Goal: Complete application form

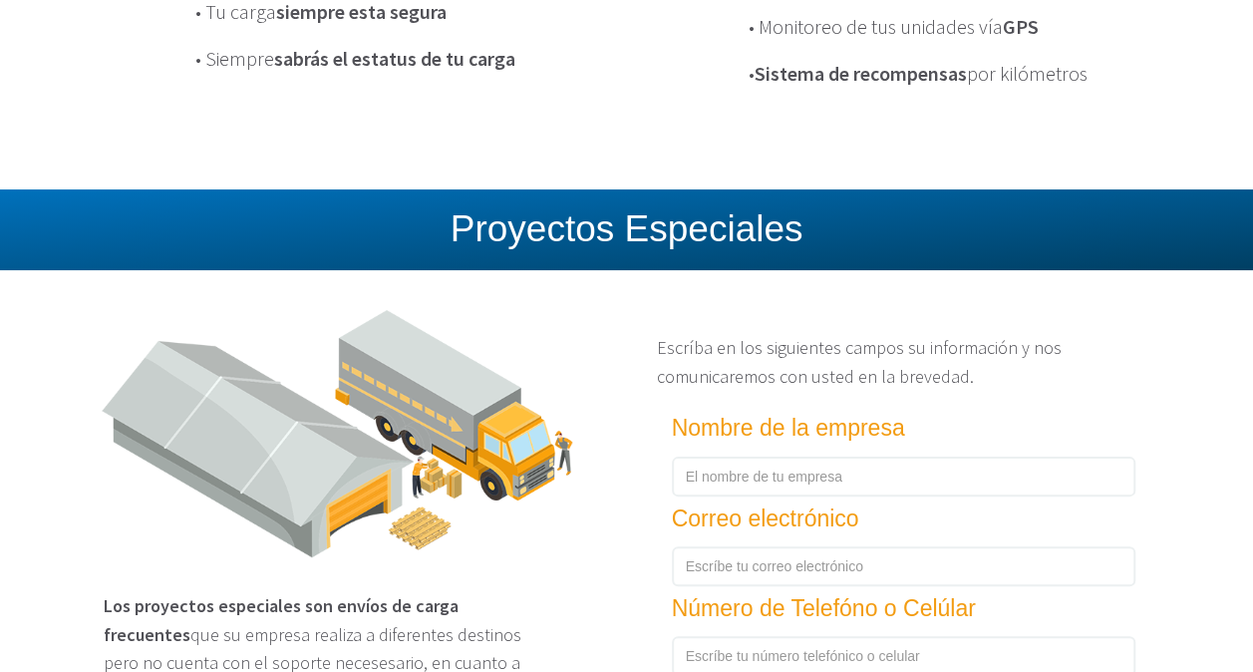
scroll to position [2791, 0]
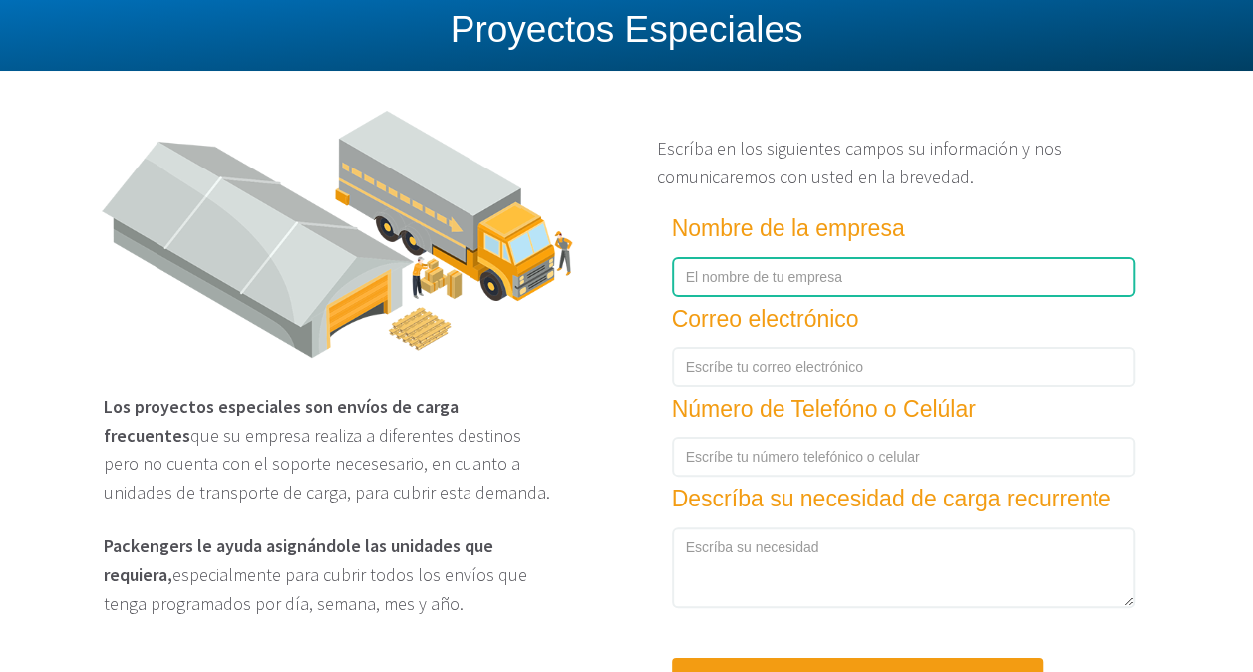
click at [869, 297] on input "text" at bounding box center [903, 277] width 463 height 40
type input "DRAXTON [GEOGRAPHIC_DATA]"
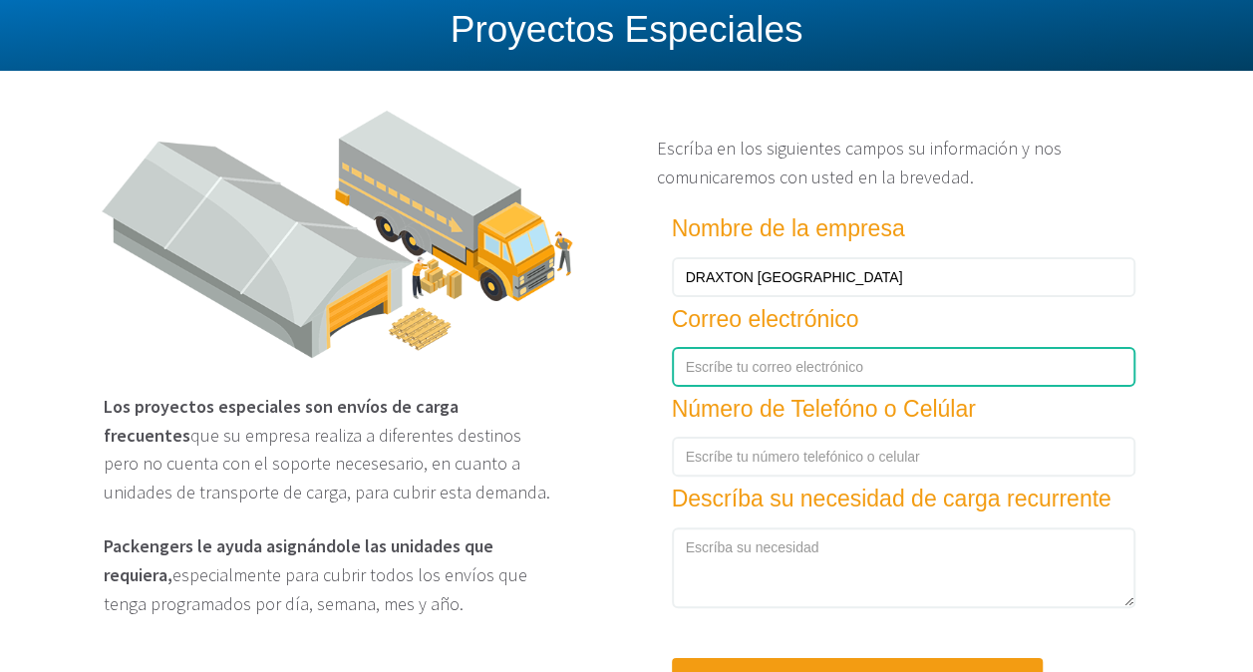
click at [805, 385] on input "text" at bounding box center [903, 367] width 463 height 40
type input "[PERSON_NAME][EMAIL_ADDRESS][DOMAIN_NAME]"
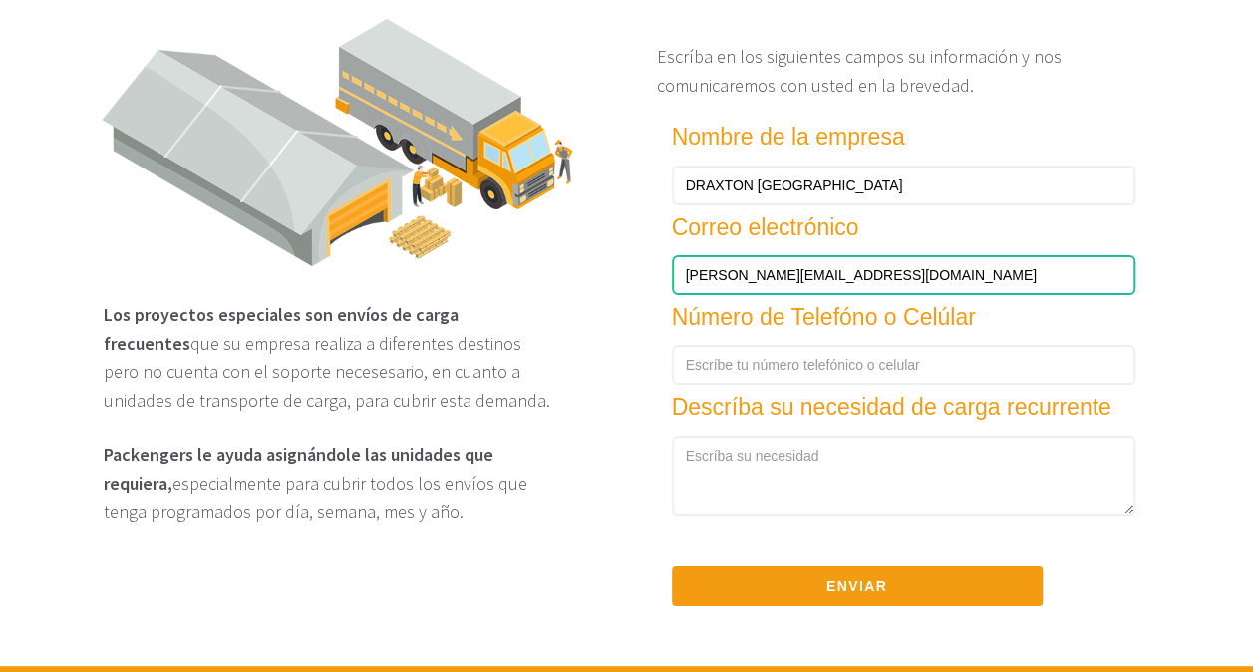
scroll to position [2990, 0]
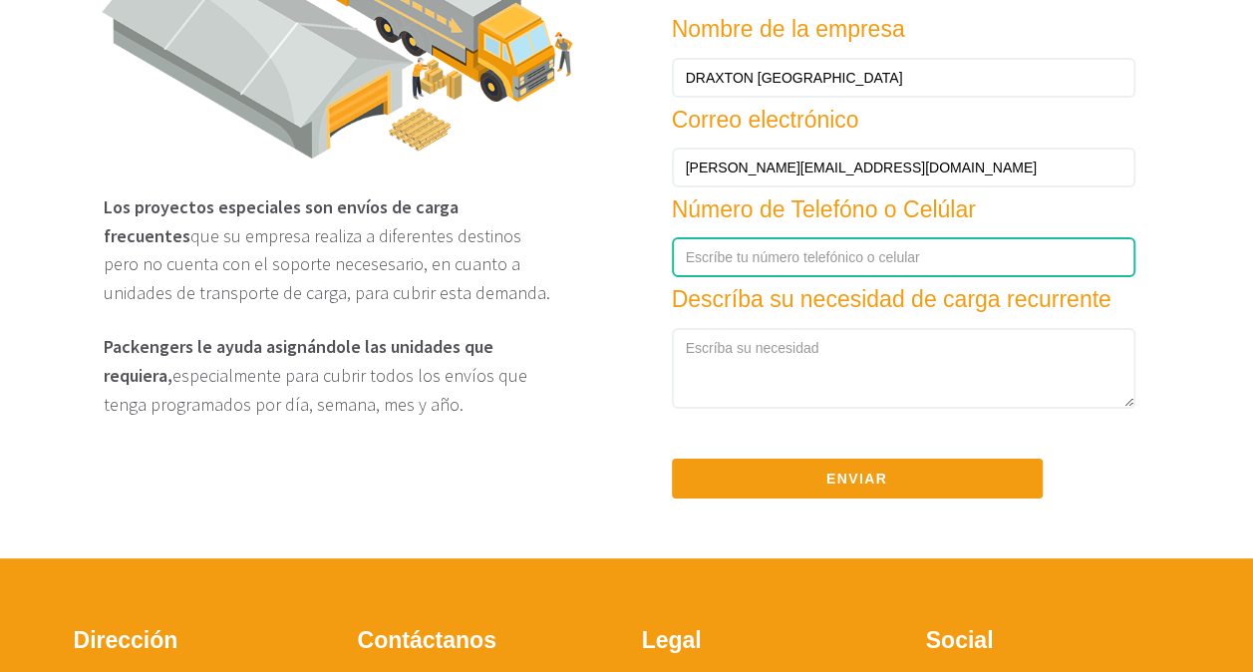
click at [798, 269] on input "number" at bounding box center [903, 257] width 463 height 40
type input "1"
click at [1109, 271] on input "1" at bounding box center [903, 257] width 463 height 40
click at [949, 277] on input "1" at bounding box center [903, 257] width 463 height 40
type input "4445031817"
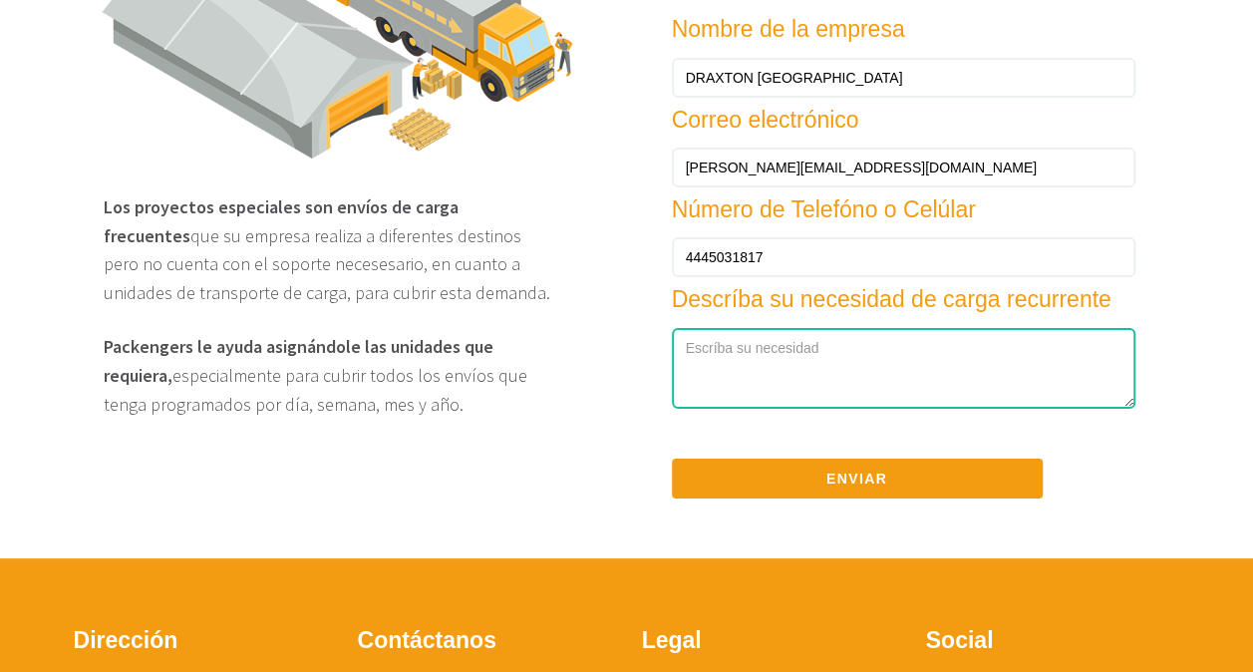
click at [836, 373] on textarea at bounding box center [903, 369] width 463 height 82
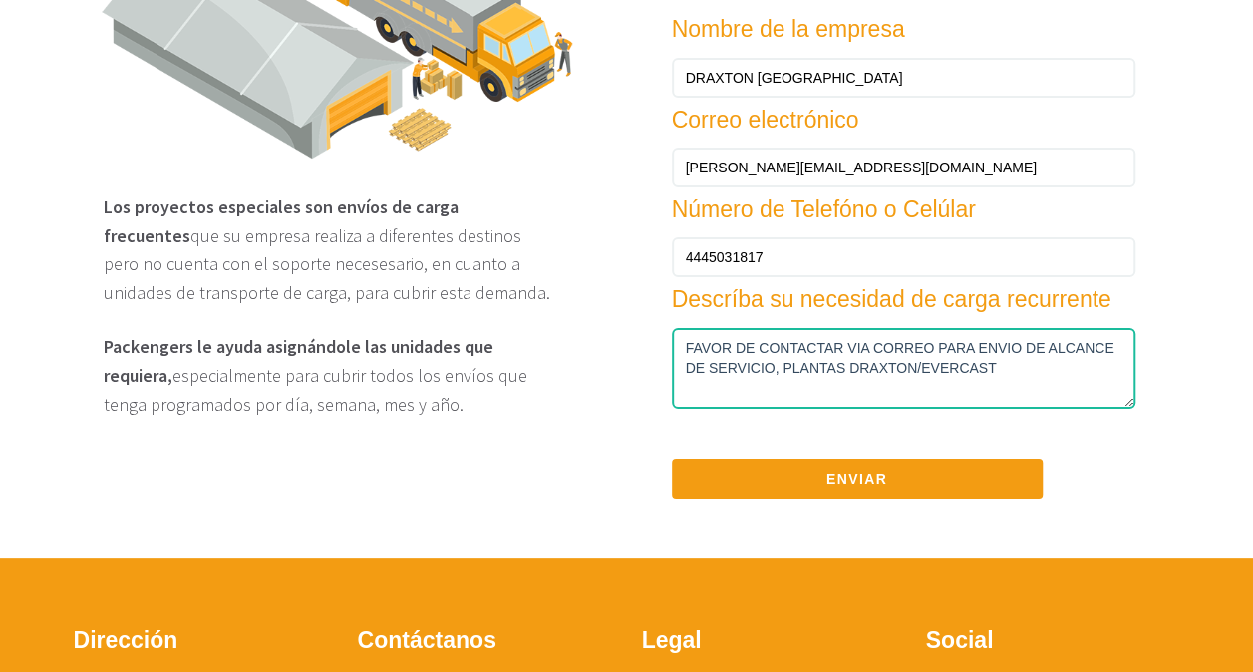
type textarea "FAVOR DE CONTACTAR VIA CORREO PARA ENVIO DE ALCANCE DE SERVICIO, PLANTAS DRAXTO…"
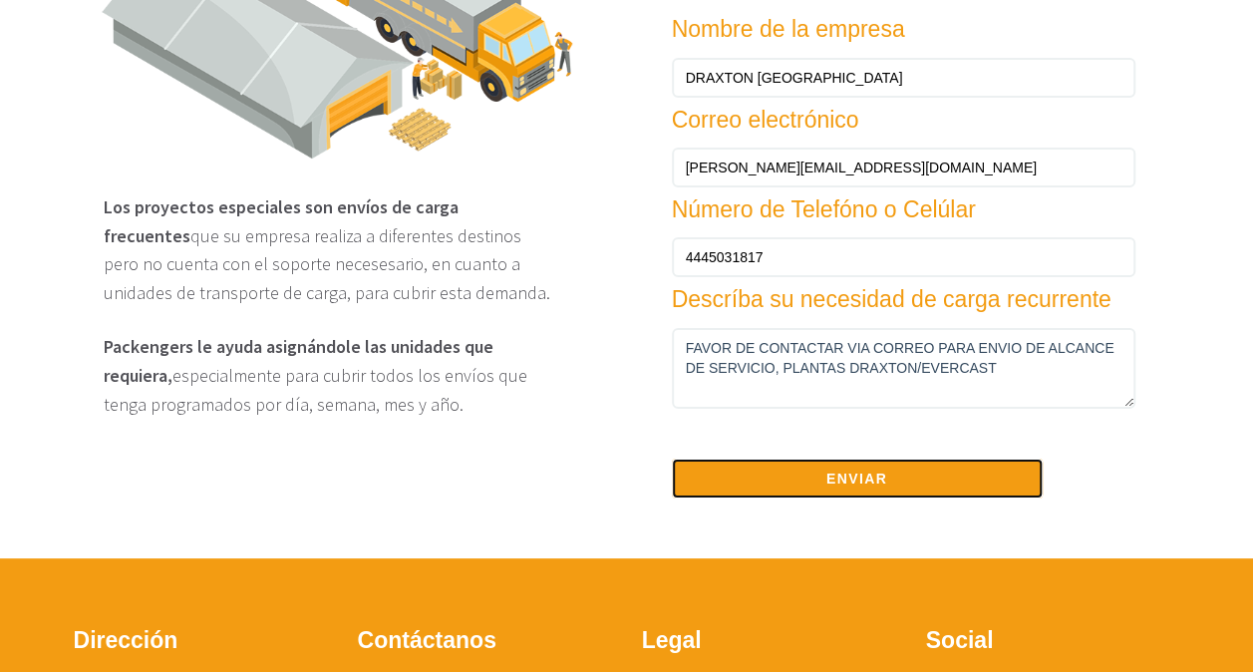
click at [841, 488] on button "Enviar" at bounding box center [857, 478] width 371 height 40
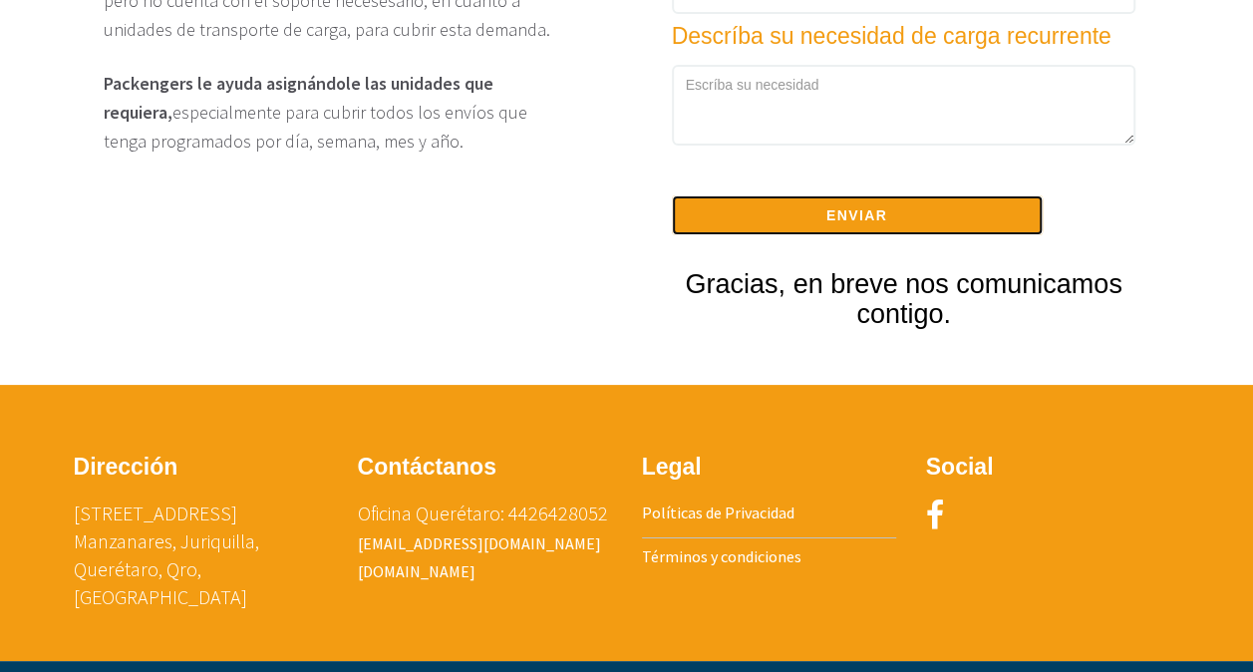
scroll to position [3294, 0]
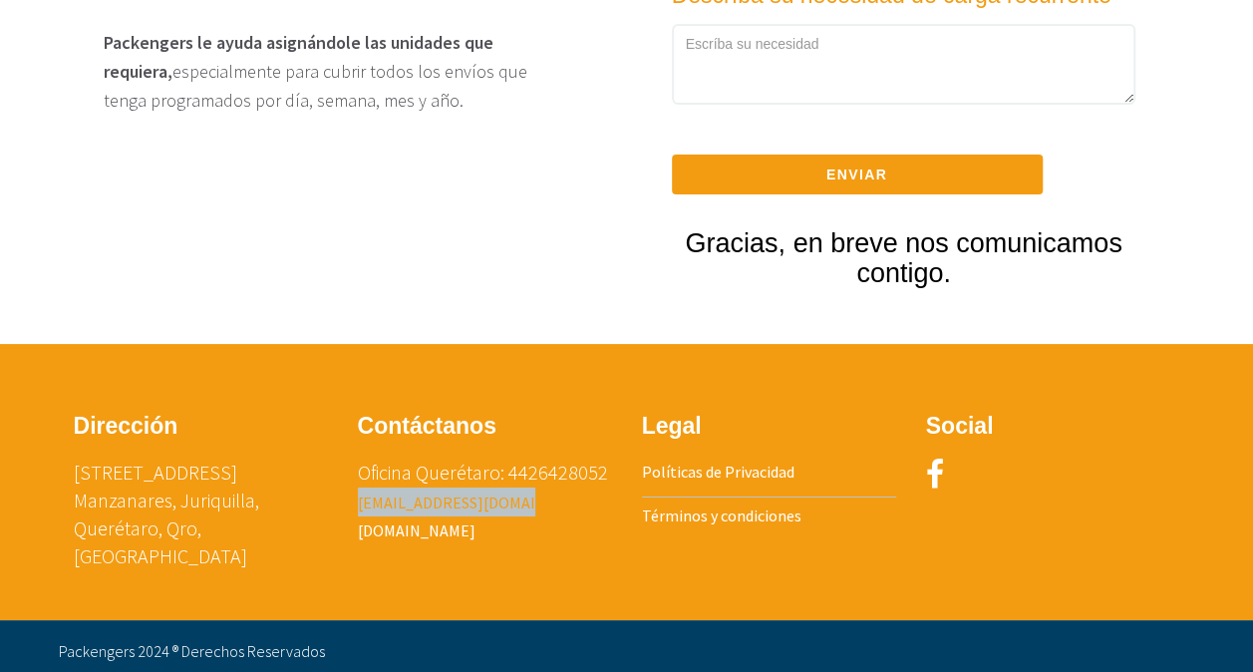
drag, startPoint x: 549, startPoint y: 524, endPoint x: 359, endPoint y: 515, distance: 190.6
click at [359, 515] on p "Oficina Querétaro: 4426428052 [EMAIL_ADDRESS][DOMAIN_NAME] [DOMAIN_NAME]" at bounding box center [485, 501] width 254 height 86
copy link "[EMAIL_ADDRESS][DOMAIN_NAME]"
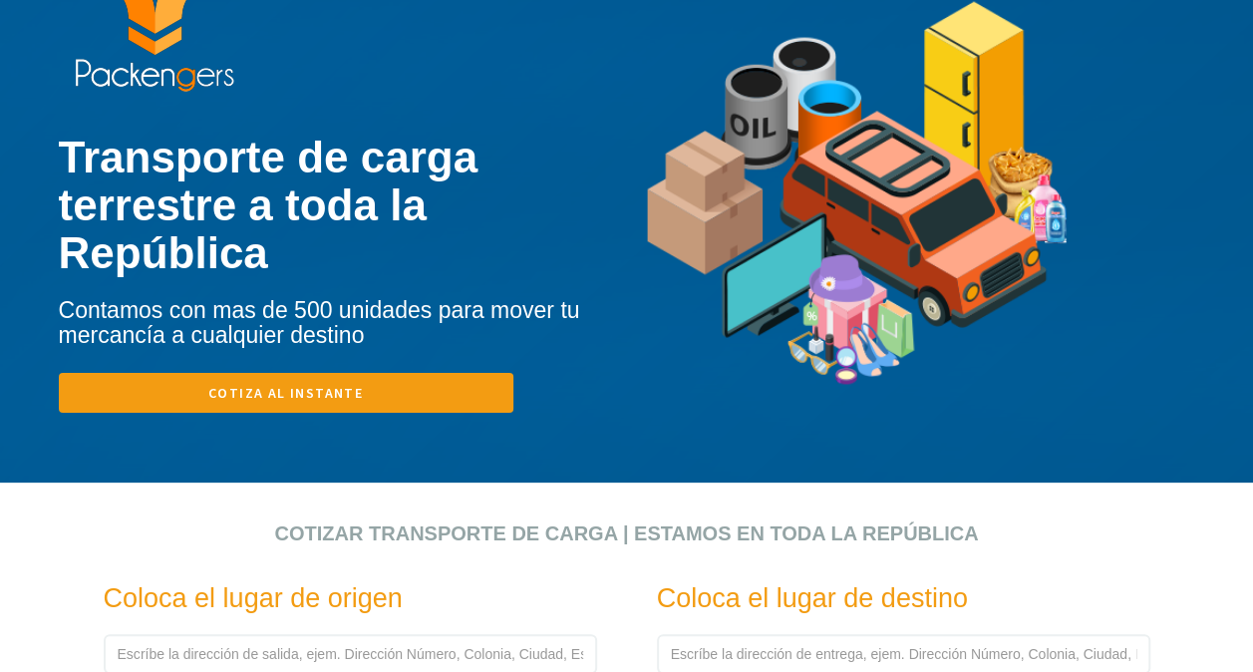
scroll to position [0, 0]
